Goal: Transaction & Acquisition: Purchase product/service

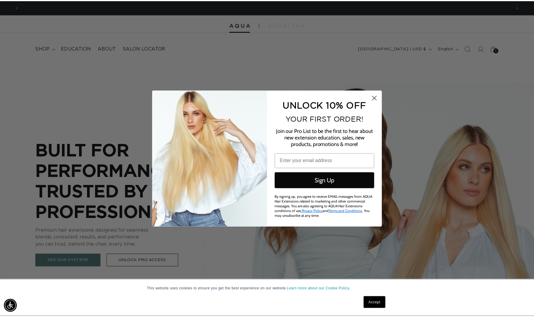
scroll to position [0, 497]
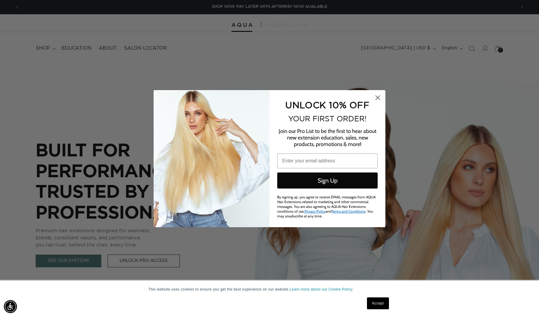
drag, startPoint x: 377, startPoint y: 97, endPoint x: 409, endPoint y: 90, distance: 32.8
click at [377, 97] on circle "Close dialog" at bounding box center [378, 97] width 10 height 10
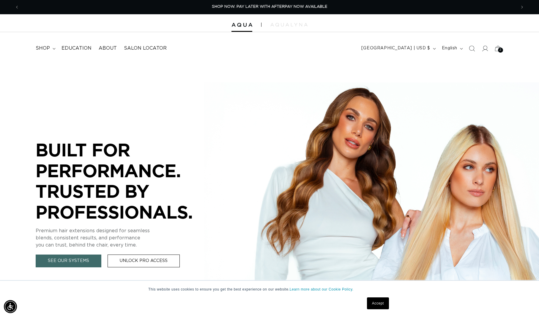
scroll to position [0, 492]
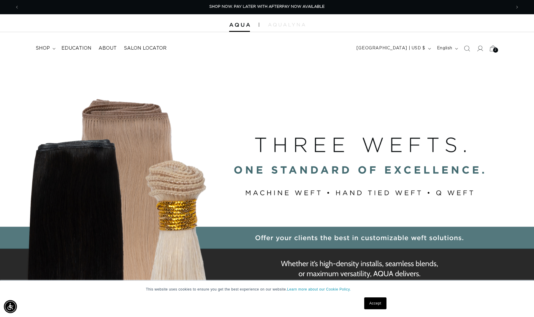
click at [493, 51] on icon at bounding box center [493, 48] width 14 height 14
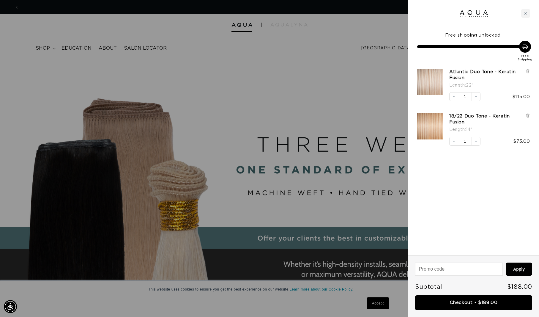
scroll to position [0, 497]
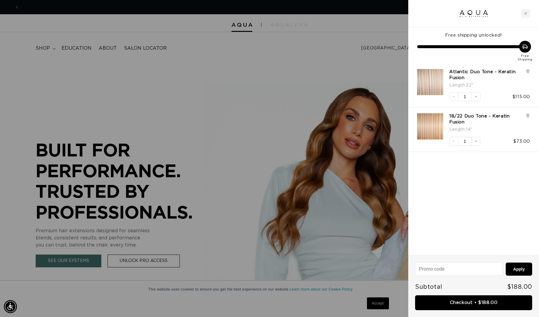
click at [527, 113] on icon at bounding box center [527, 115] width 4 height 4
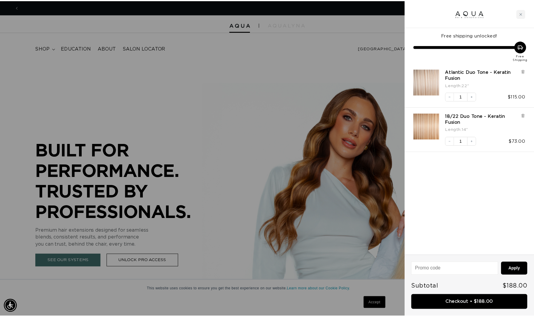
scroll to position [0, 993]
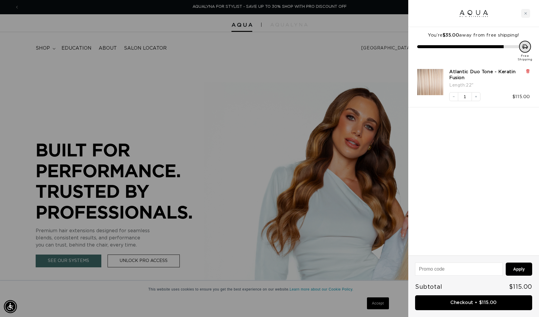
click at [528, 70] on icon at bounding box center [527, 71] width 2 height 3
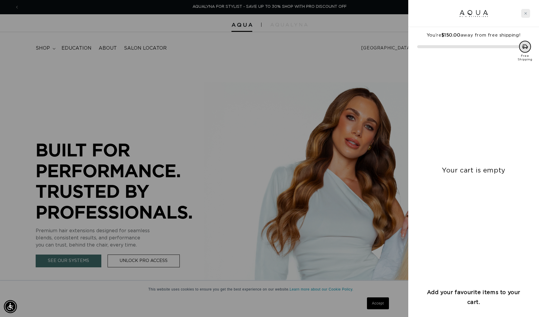
click at [526, 15] on div "Close cart" at bounding box center [525, 13] width 9 height 9
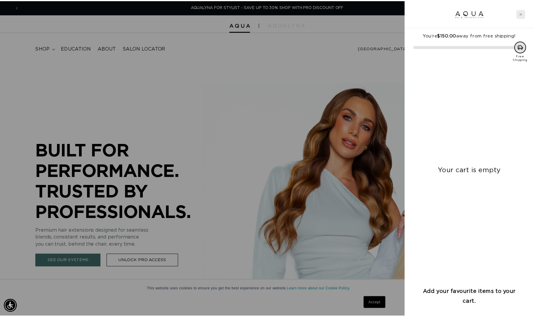
scroll to position [0, 984]
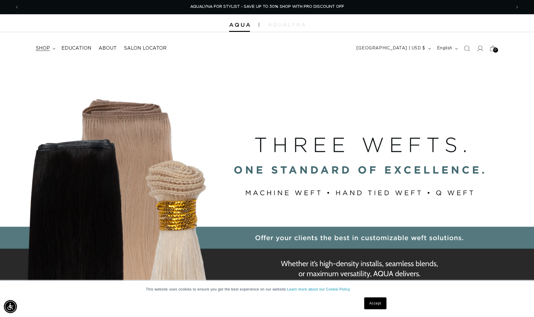
click at [50, 49] on summary "shop" at bounding box center [45, 48] width 26 height 13
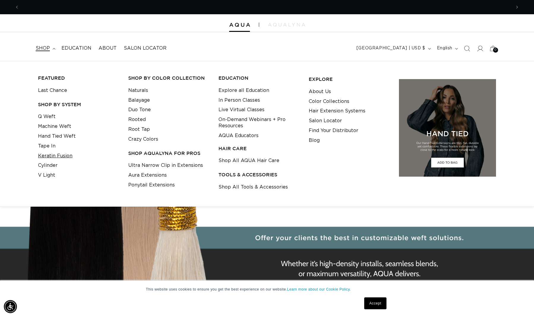
scroll to position [0, 0]
click at [50, 154] on link "Keratin Fusion" at bounding box center [55, 156] width 34 height 10
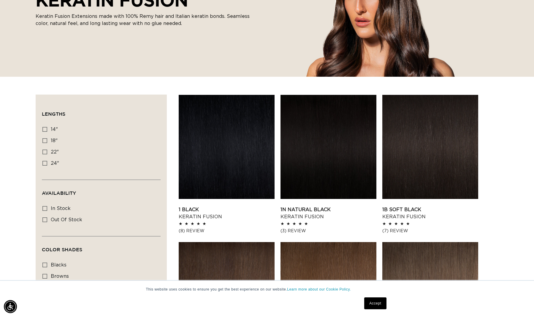
scroll to position [241, 0]
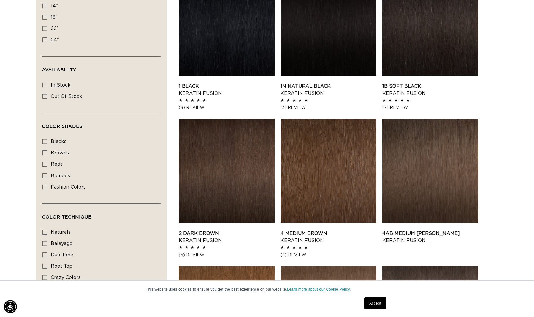
click at [45, 87] on icon at bounding box center [44, 85] width 5 height 5
click at [45, 87] on input "In stock In stock (45 products)" at bounding box center [44, 85] width 5 height 5
checkbox input "true"
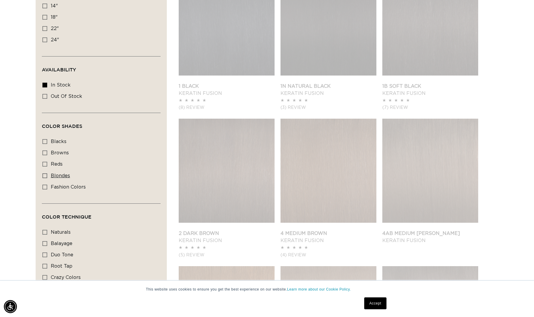
click at [47, 174] on label "blondes blondes (28 products)" at bounding box center [99, 175] width 114 height 11
click at [47, 174] on input "blondes blondes (28 products)" at bounding box center [44, 175] width 5 height 5
checkbox input "true"
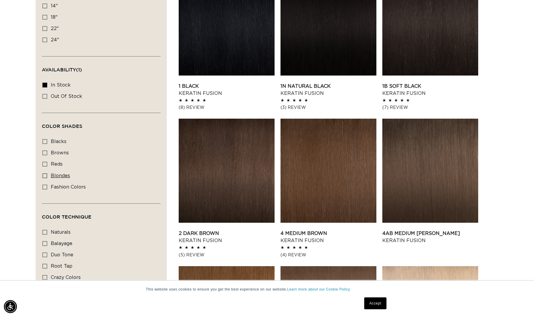
scroll to position [0, 984]
click at [42, 177] on icon at bounding box center [44, 175] width 5 height 5
click at [42, 177] on input "blondes blondes (26 products)" at bounding box center [44, 175] width 5 height 5
checkbox input "true"
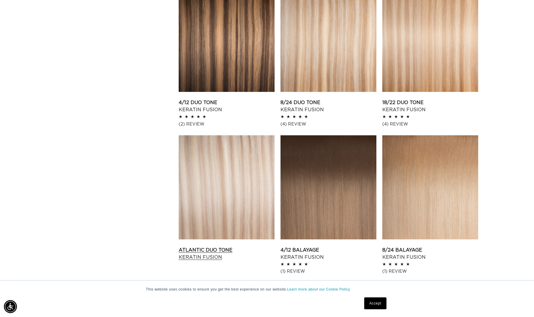
scroll to position [694, 0]
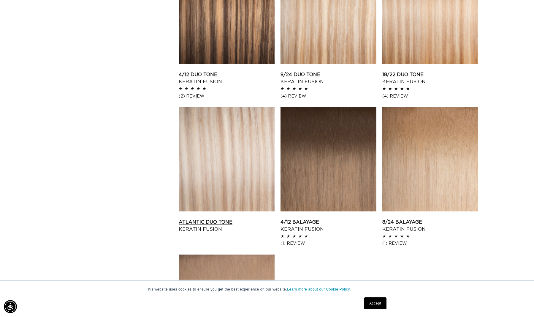
click at [231, 218] on link "Atlantic Duo Tone Keratin Fusion" at bounding box center [227, 225] width 96 height 14
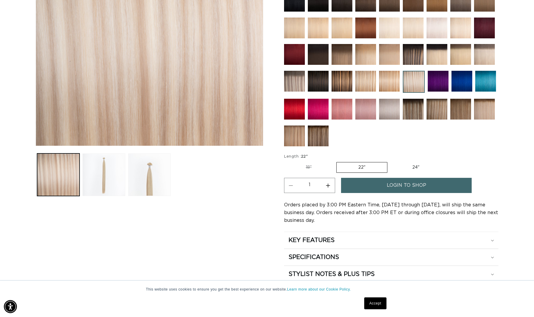
scroll to position [149, 0]
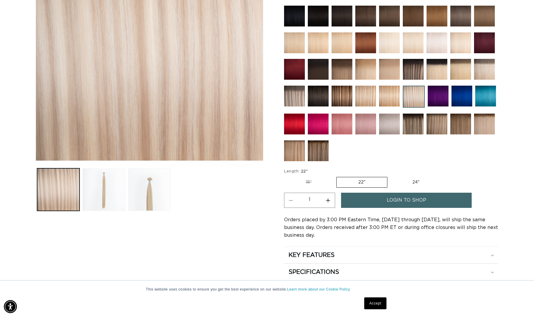
click at [360, 202] on link "login to shop" at bounding box center [406, 199] width 131 height 15
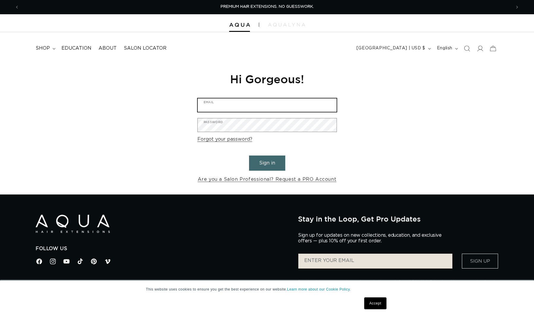
type input "michelleleighbeauty@gmail.com"
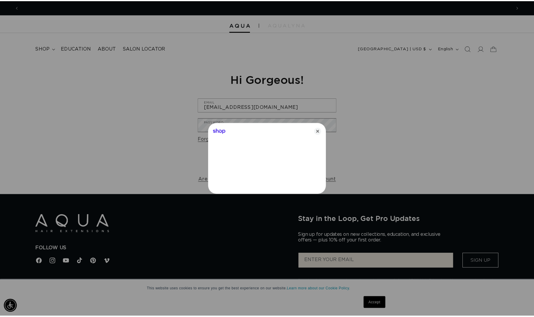
scroll to position [0, 497]
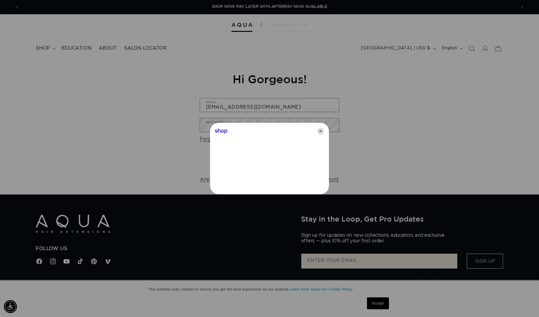
click at [322, 130] on icon "Close" at bounding box center [320, 130] width 7 height 7
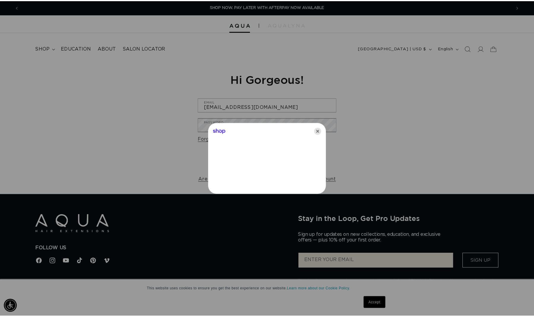
scroll to position [0, 492]
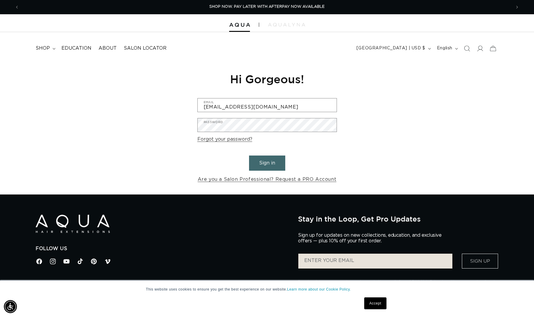
click at [277, 162] on button "Sign in" at bounding box center [267, 162] width 36 height 15
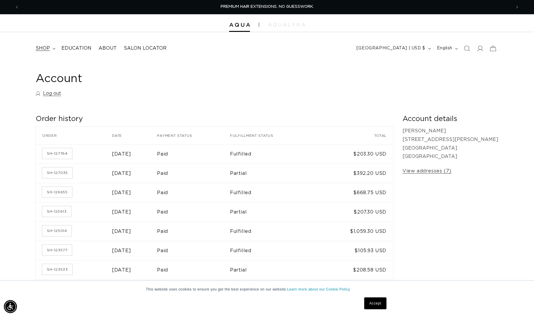
click at [46, 48] on span "shop" at bounding box center [43, 48] width 14 height 6
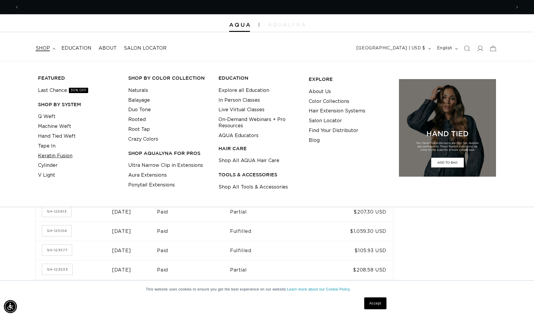
scroll to position [0, 492]
click at [49, 153] on link "Keratin Fusion" at bounding box center [55, 156] width 34 height 10
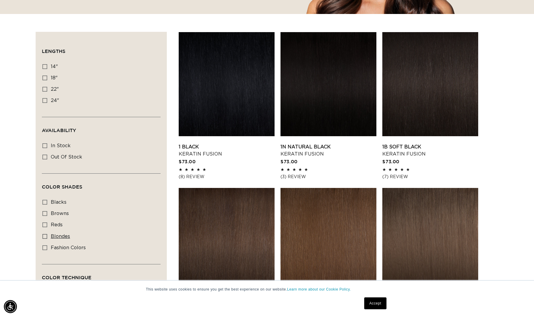
click at [45, 236] on icon at bounding box center [44, 236] width 5 height 5
click at [45, 236] on input "blondes blondes (28 products)" at bounding box center [44, 236] width 5 height 5
checkbox input "true"
click at [44, 149] on label "In stock In stock (45 products)" at bounding box center [99, 145] width 114 height 11
click at [44, 148] on input "In stock In stock (45 products)" at bounding box center [44, 145] width 5 height 5
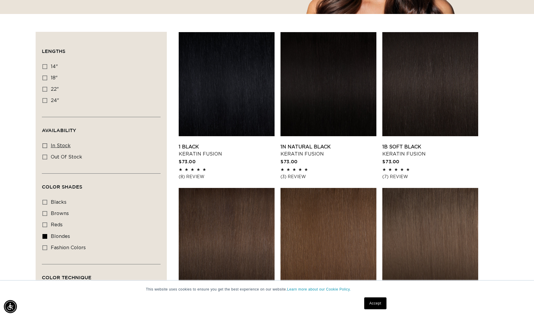
checkbox input "true"
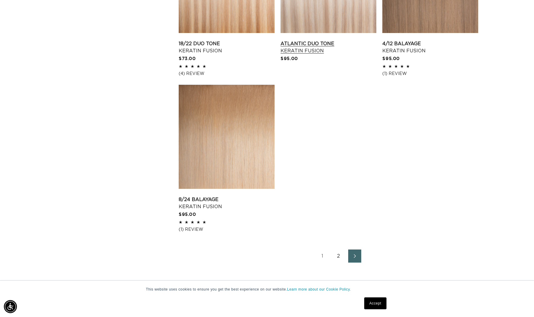
scroll to position [705, 0]
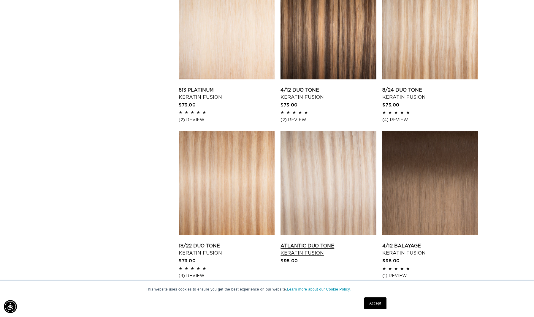
click at [325, 242] on link "Atlantic Duo Tone Keratin Fusion" at bounding box center [329, 249] width 96 height 14
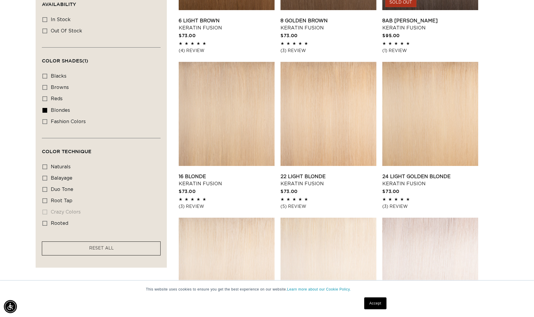
scroll to position [0, 492]
click at [46, 227] on label "rooted rooted (4 products)" at bounding box center [99, 223] width 114 height 11
click at [46, 225] on input "rooted rooted (4 products)" at bounding box center [44, 223] width 5 height 5
checkbox input "true"
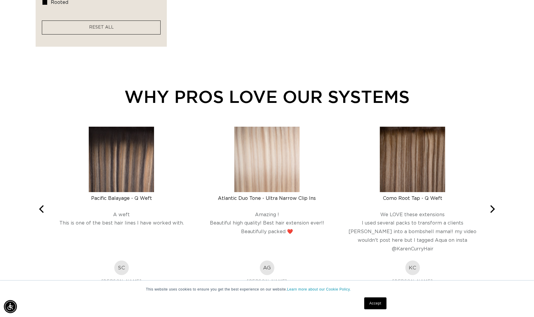
scroll to position [0, 984]
click at [496, 210] on button "Next" at bounding box center [492, 208] width 13 height 13
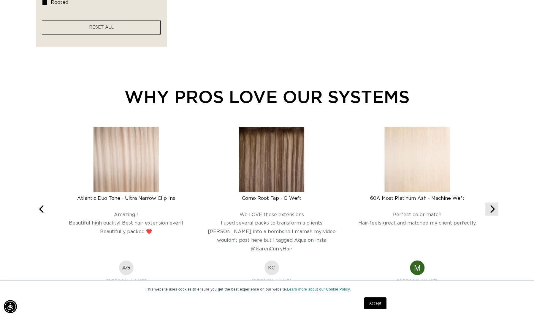
click at [495, 209] on icon "Next" at bounding box center [493, 209] width 5 height 8
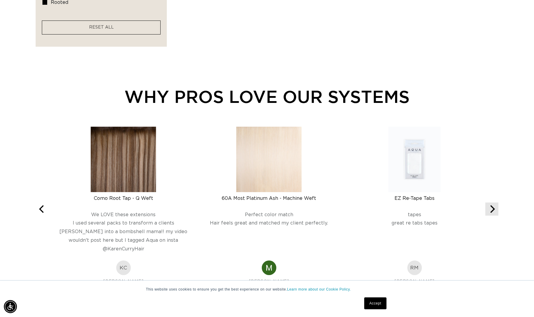
click at [495, 209] on icon "Next" at bounding box center [493, 209] width 5 height 8
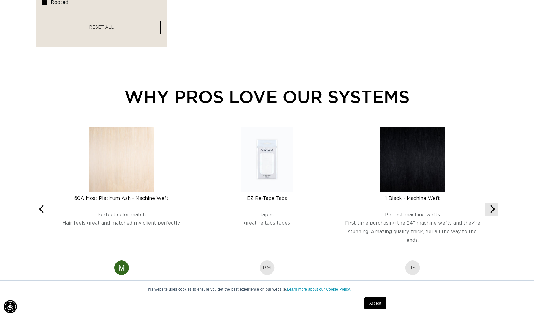
scroll to position [0, 0]
click at [495, 209] on icon "Next" at bounding box center [492, 209] width 8 height 8
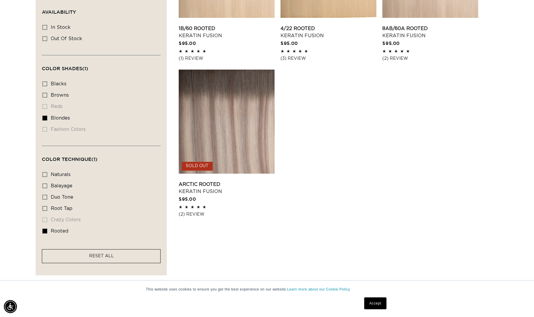
scroll to position [0, 984]
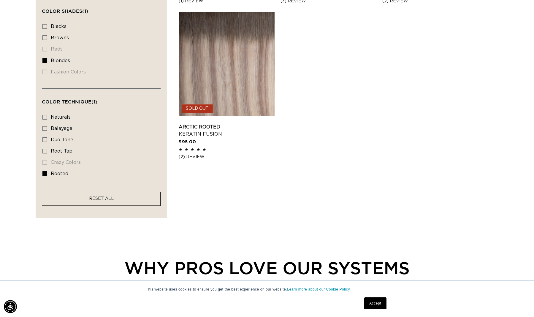
click at [96, 197] on span "RESET ALL" at bounding box center [101, 198] width 25 height 4
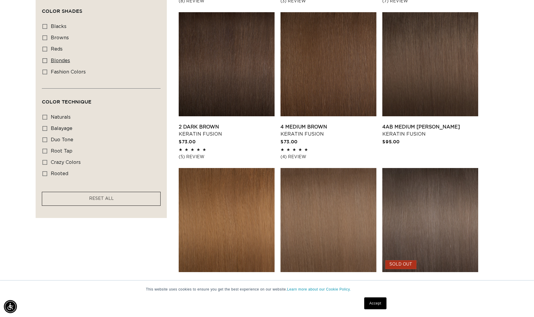
click at [50, 60] on label "blondes blondes (28 products)" at bounding box center [99, 60] width 114 height 11
click at [47, 60] on input "blondes blondes (28 products)" at bounding box center [44, 60] width 5 height 5
checkbox input "true"
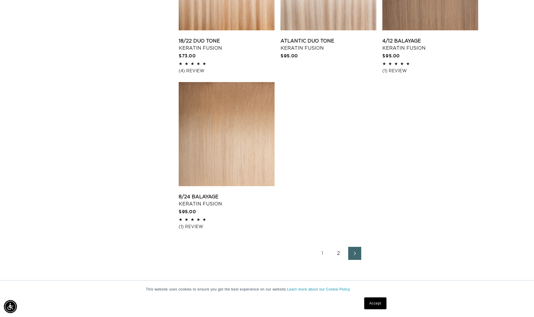
click at [340, 260] on link "2" at bounding box center [338, 253] width 13 height 13
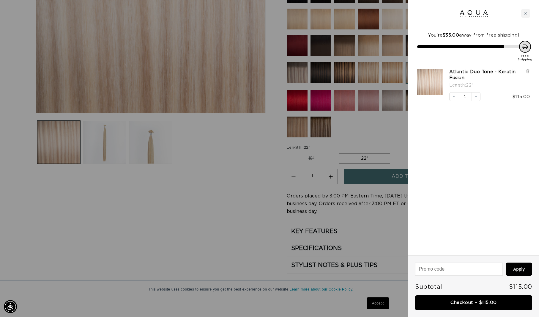
click at [523, 15] on div "Close cart" at bounding box center [525, 13] width 9 height 9
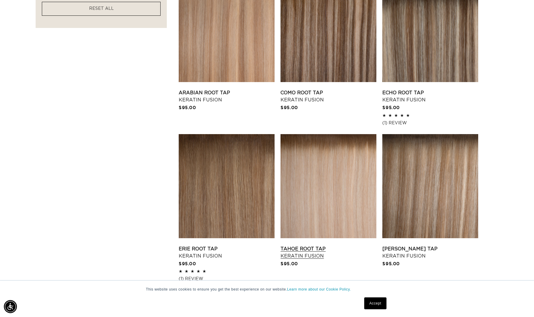
scroll to position [0, 984]
click at [297, 245] on link "Tahoe Root Tap Keratin Fusion" at bounding box center [329, 252] width 96 height 14
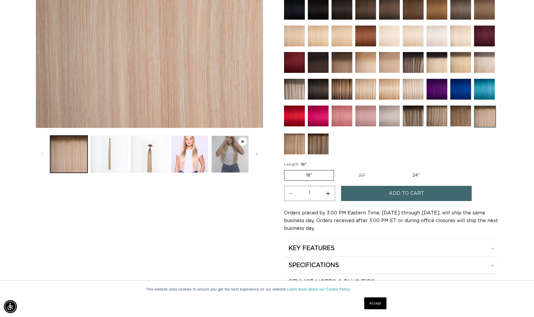
click at [376, 192] on button "Add to cart" at bounding box center [406, 193] width 131 height 15
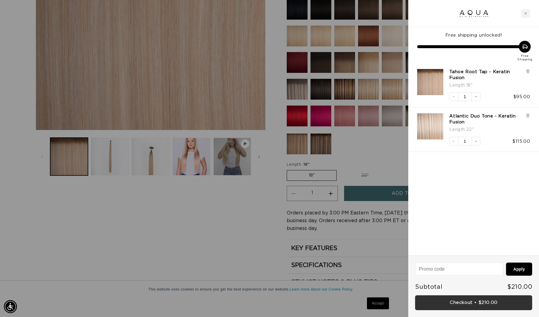
scroll to position [0, 993]
click at [466, 304] on link "Checkout • $210.00" at bounding box center [473, 302] width 117 height 15
